Goal: Task Accomplishment & Management: Use online tool/utility

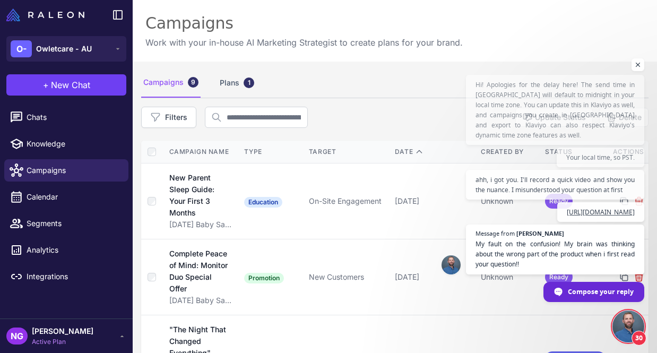
scroll to position [459, 0]
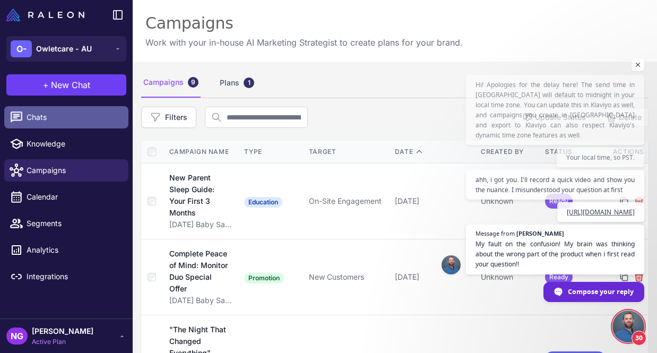
click at [44, 114] on span "Chats" at bounding box center [73, 117] width 93 height 12
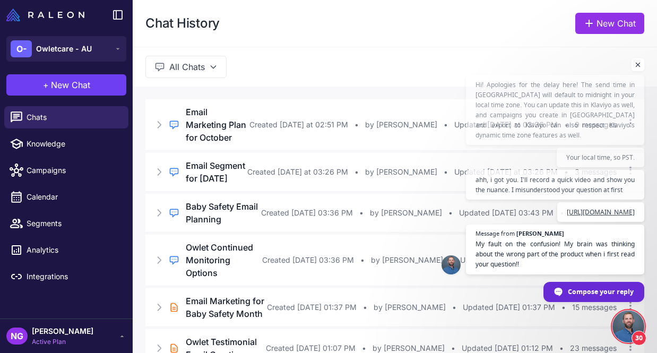
click at [636, 58] on span "Open chat" at bounding box center [637, 64] width 13 height 13
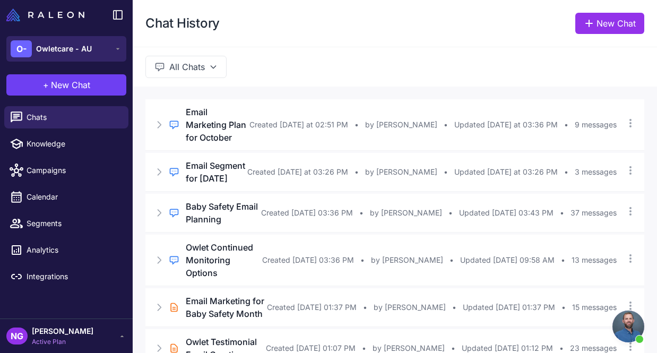
click at [102, 43] on button "O- Owletcare - AU" at bounding box center [66, 48] width 120 height 25
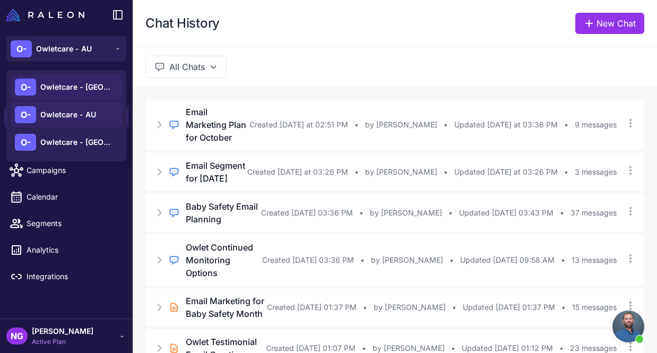
click at [76, 92] on span "Owletcare - [GEOGRAPHIC_DATA]" at bounding box center [77, 87] width 74 height 12
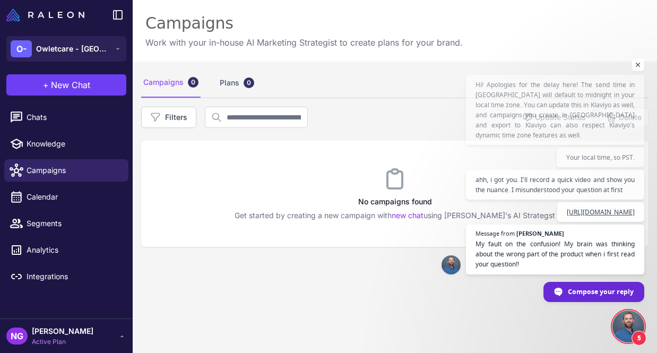
scroll to position [459, 0]
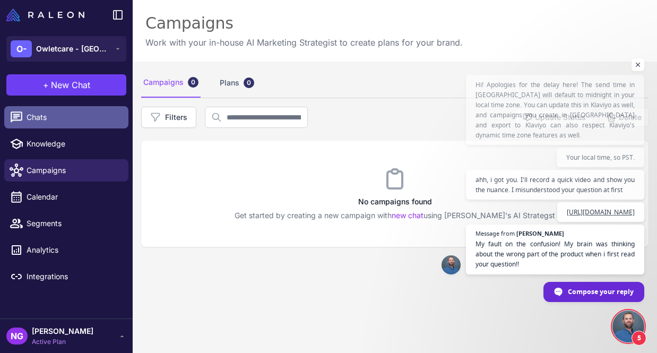
click at [46, 118] on span "Chats" at bounding box center [73, 117] width 93 height 12
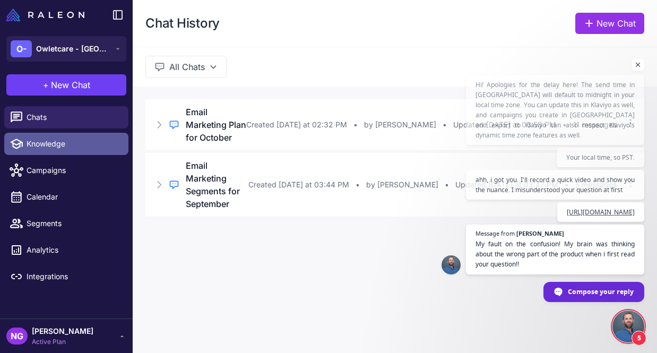
click at [42, 143] on span "Knowledge" at bounding box center [73, 144] width 93 height 12
select select
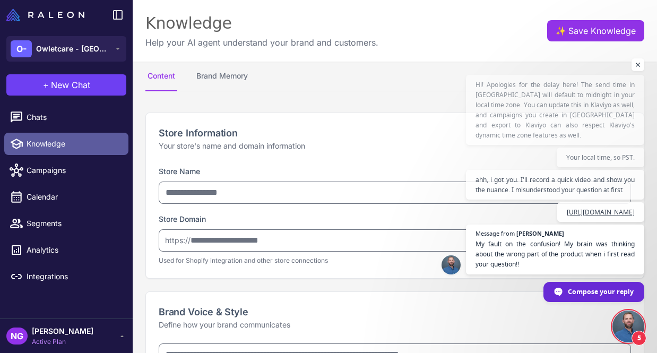
type input "**********"
type textarea "**********"
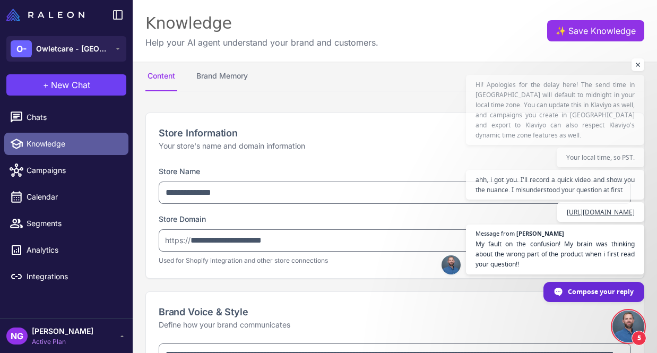
type textarea "**********"
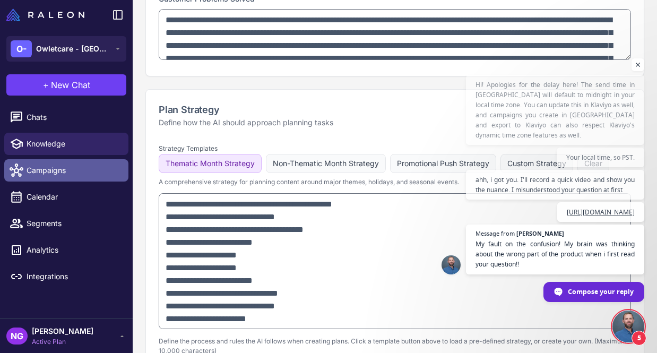
click at [67, 175] on span "Campaigns" at bounding box center [73, 170] width 93 height 12
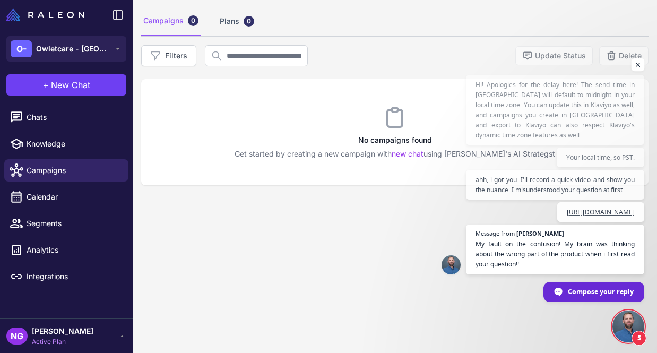
click at [638, 58] on span "Open chat" at bounding box center [637, 64] width 13 height 13
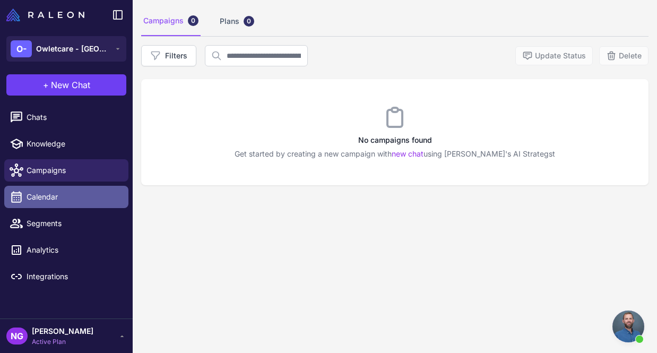
click at [75, 199] on span "Calendar" at bounding box center [73, 197] width 93 height 12
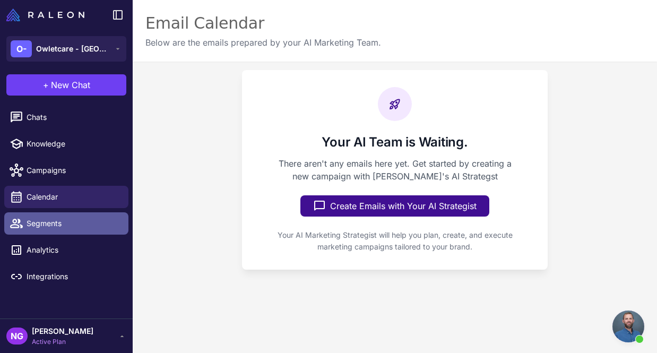
click at [62, 221] on span "Segments" at bounding box center [73, 223] width 93 height 12
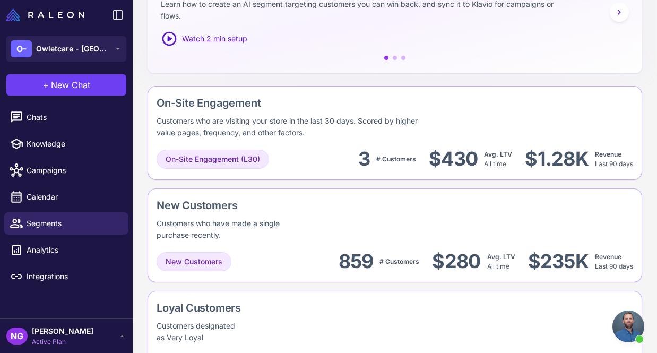
scroll to position [226, 0]
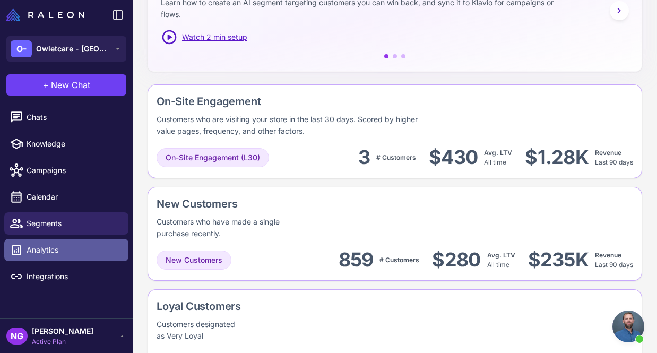
click at [40, 258] on link "Analytics" at bounding box center [66, 250] width 124 height 22
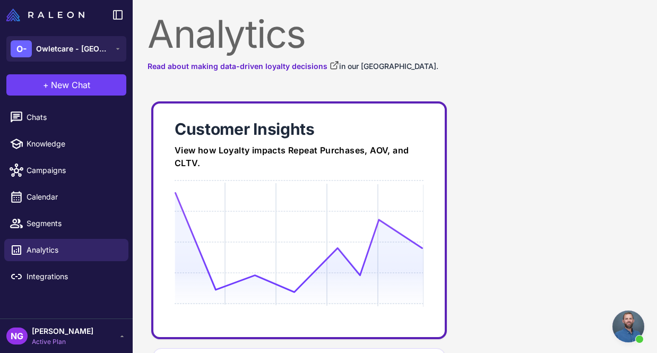
click at [219, 188] on div at bounding box center [299, 282] width 249 height 204
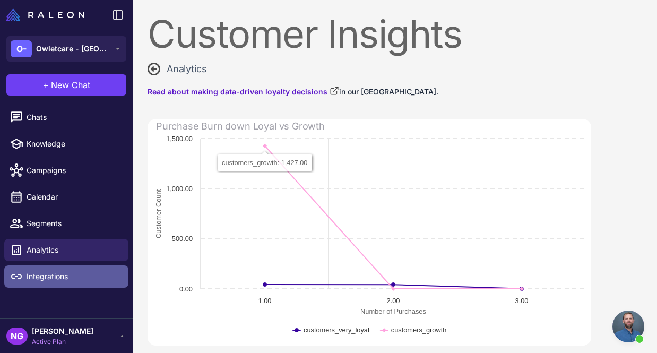
click at [72, 272] on span "Integrations" at bounding box center [73, 277] width 93 height 12
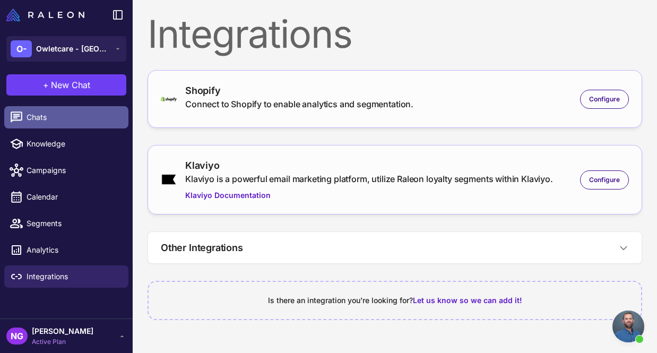
click at [64, 120] on span "Chats" at bounding box center [73, 117] width 93 height 12
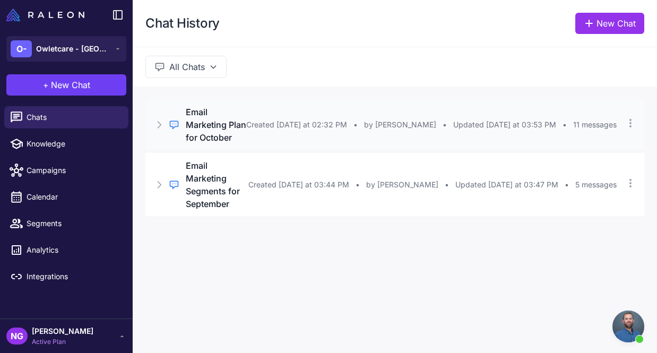
click at [246, 128] on span "Created [DATE] at 02:32 PM" at bounding box center [296, 125] width 101 height 12
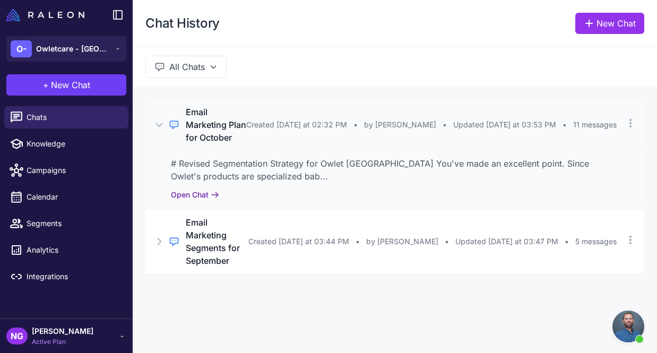
click at [198, 201] on button "Open Chat" at bounding box center [195, 195] width 48 height 12
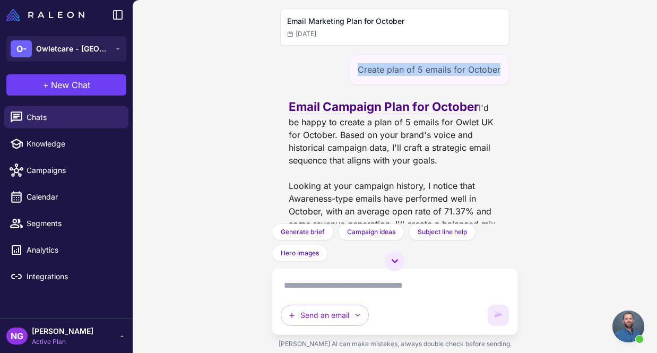
drag, startPoint x: 500, startPoint y: 71, endPoint x: 356, endPoint y: 71, distance: 143.2
click at [356, 71] on div "Create plan of 5 emails for October" at bounding box center [429, 69] width 161 height 31
click at [502, 68] on div "Create plan of 5 emails for October" at bounding box center [429, 69] width 161 height 31
drag, startPoint x: 501, startPoint y: 68, endPoint x: 352, endPoint y: 71, distance: 148.6
click at [352, 71] on div "Create plan of 5 emails for October" at bounding box center [429, 69] width 161 height 31
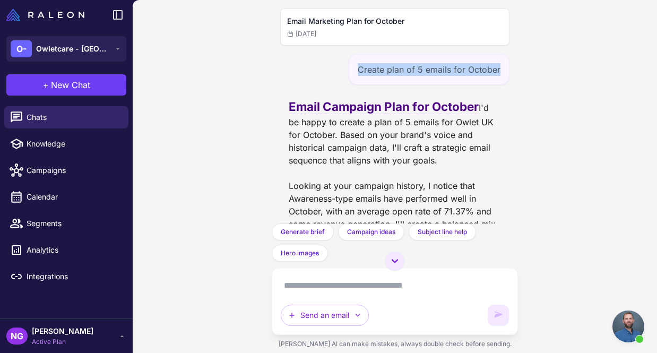
copy div "Create plan of 5 emails for October"
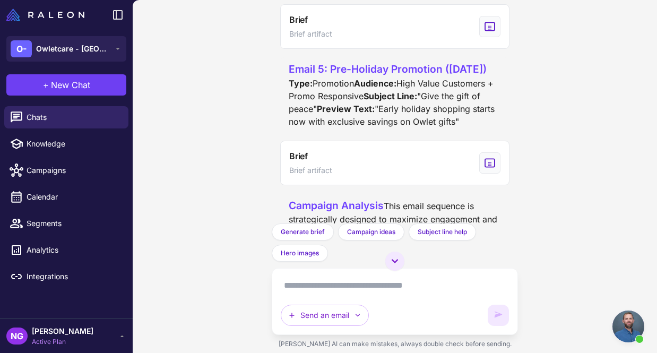
scroll to position [2197, 0]
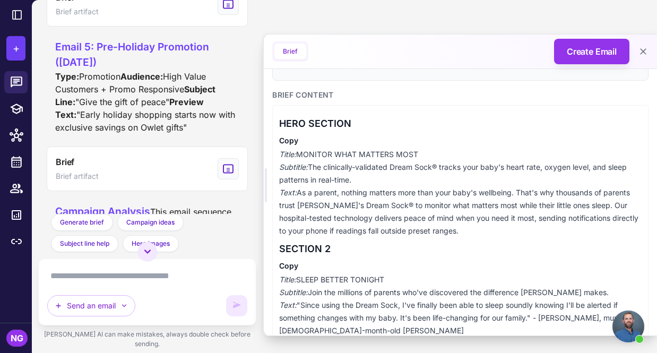
scroll to position [2444, 0]
